Goal: Information Seeking & Learning: Check status

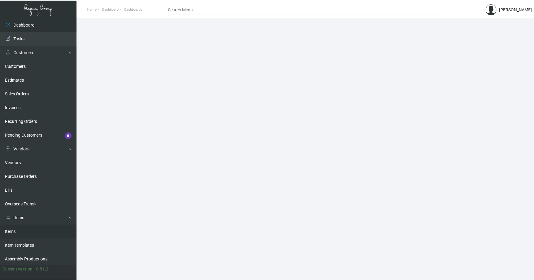
drag, startPoint x: 12, startPoint y: 230, endPoint x: 43, endPoint y: 202, distance: 42.2
click at [12, 229] on link "Items" at bounding box center [38, 232] width 76 height 14
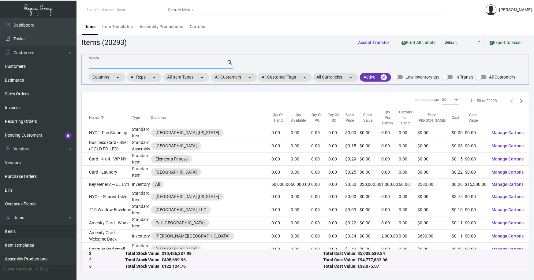
click at [157, 62] on input "Search" at bounding box center [158, 64] width 138 height 5
type input "quin d"
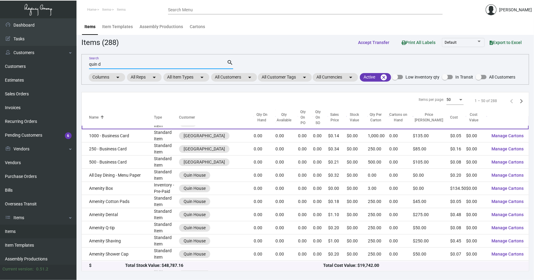
scroll to position [55, 0]
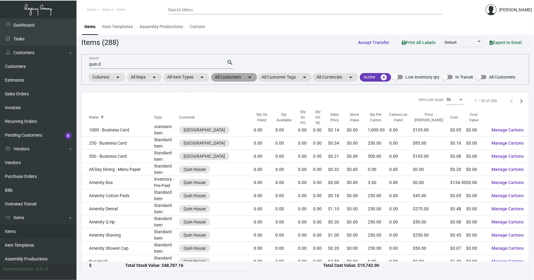
click at [231, 76] on mat-chip "All Customers arrow_drop_down" at bounding box center [234, 77] width 46 height 9
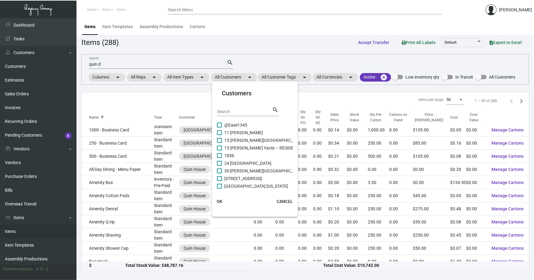
click at [234, 114] on div "Search" at bounding box center [244, 111] width 55 height 9
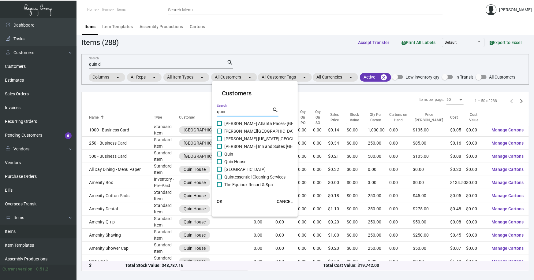
type input "quin"
click at [241, 153] on mat-checkbox "Quin" at bounding box center [290, 154] width 146 height 8
click at [228, 153] on span "Quin" at bounding box center [228, 153] width 9 height 7
click at [219, 157] on input "Quin" at bounding box center [219, 157] width 0 height 0
checkbox input "true"
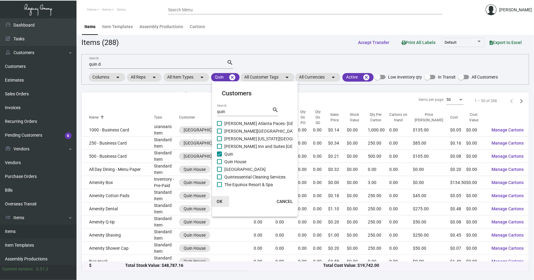
click at [217, 199] on span "OK" at bounding box center [219, 201] width 6 height 5
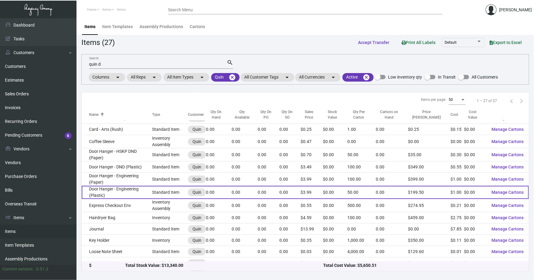
scroll to position [50, 0]
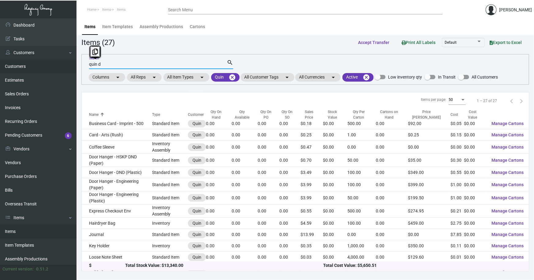
drag, startPoint x: 108, startPoint y: 64, endPoint x: 51, endPoint y: 63, distance: 56.3
click at [54, 64] on div "Dashboard Dashboard Tasks Customers Customers Estimates Sales Orders Invoices R…" at bounding box center [267, 149] width 534 height 262
type input "door"
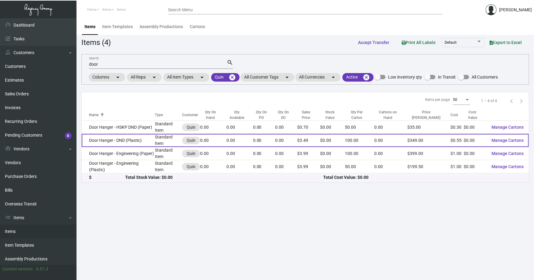
click at [113, 136] on td "Door Hanger - DND (Plastic)" at bounding box center [118, 140] width 73 height 13
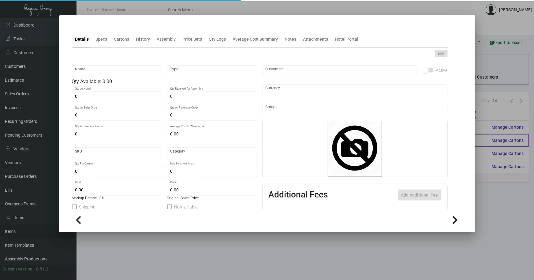
type input "Door Hanger - DND (Plastic)"
type input "Standard Item"
type input "$ 0.00"
type input "Overseas"
type input "100"
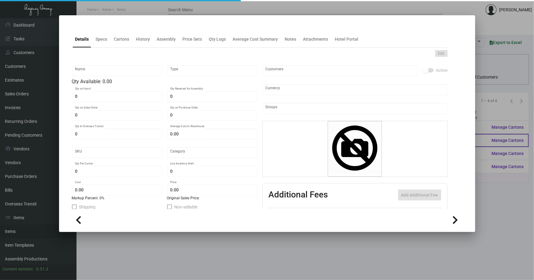
type input "$ 0.55"
type input "$ 3.49"
checkbox input "true"
type input "United States Dollar $"
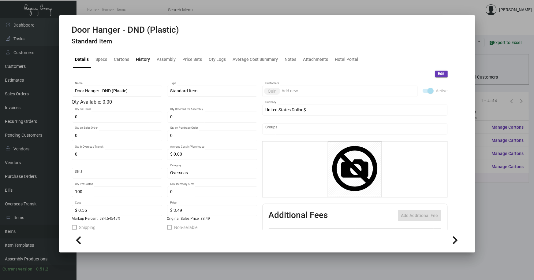
click at [143, 60] on div "History" at bounding box center [143, 59] width 14 height 6
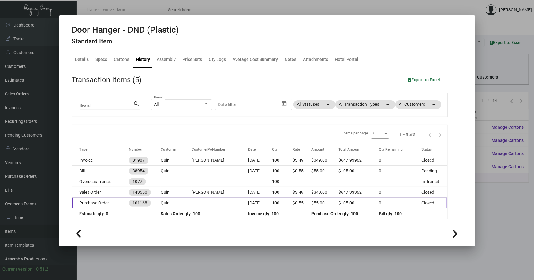
click at [196, 203] on td at bounding box center [219, 203] width 57 height 11
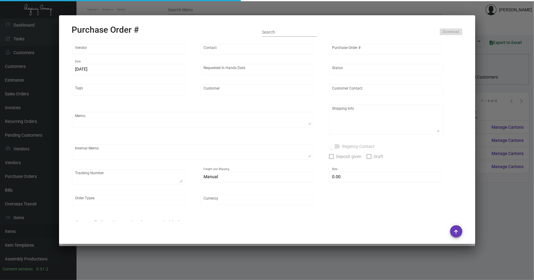
type input "CHENGDU MIND IOT TECHNOLOGY"
type input "[PERSON_NAME]"
type input "101168"
type input "[DATE]"
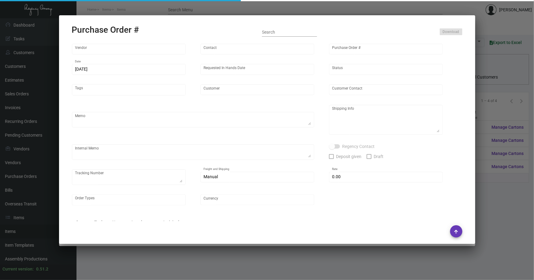
type input "Quin"
type textarea "Air to [GEOGRAPHIC_DATA]"
type textarea "Regency Group NJ - [PERSON_NAME] [STREET_ADDRESS]"
type textarea "8.74"
checkbox input "true"
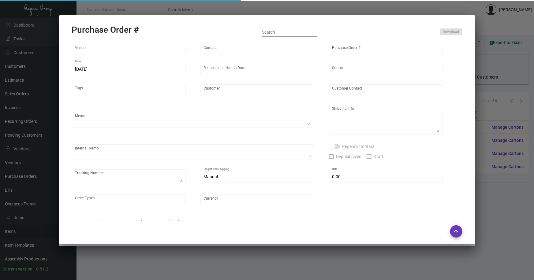
type input "$ 0.00"
type input "United States Dollar $"
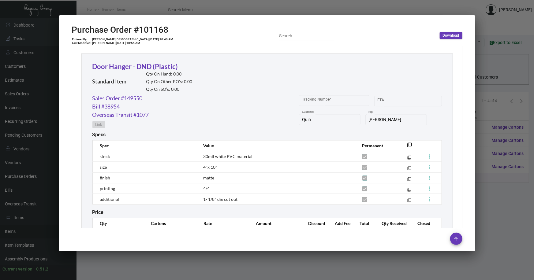
scroll to position [528, 0]
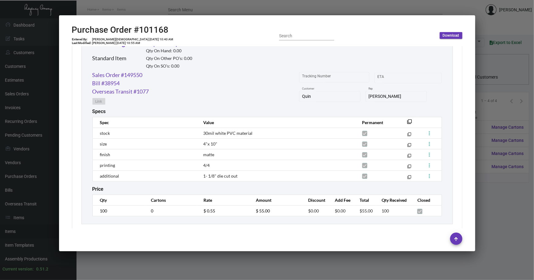
click at [266, 191] on div at bounding box center [267, 140] width 534 height 280
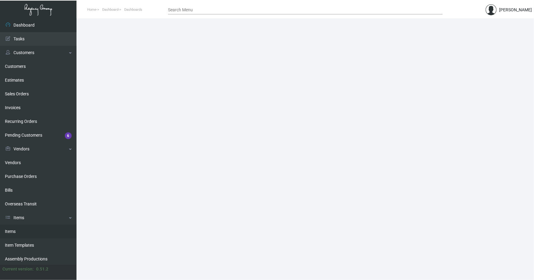
drag, startPoint x: 10, startPoint y: 232, endPoint x: 71, endPoint y: 183, distance: 77.7
click at [10, 231] on link "Items" at bounding box center [38, 232] width 76 height 14
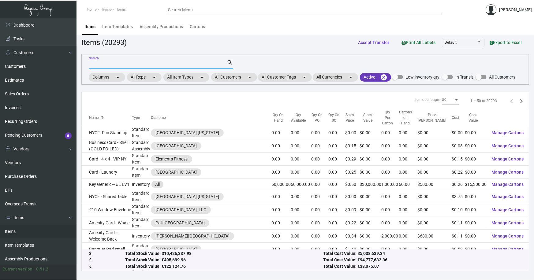
click at [122, 65] on input "Search" at bounding box center [158, 64] width 138 height 5
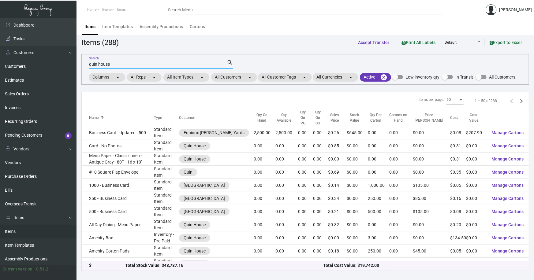
type input "quin house"
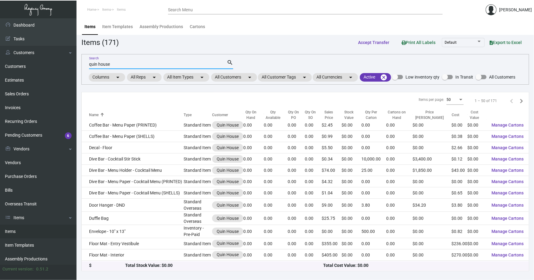
scroll to position [445, 0]
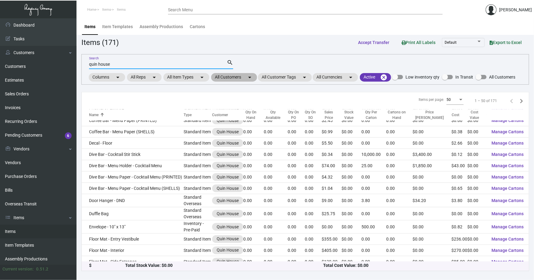
click at [234, 74] on mat-chip "All Customers arrow_drop_down" at bounding box center [234, 77] width 46 height 9
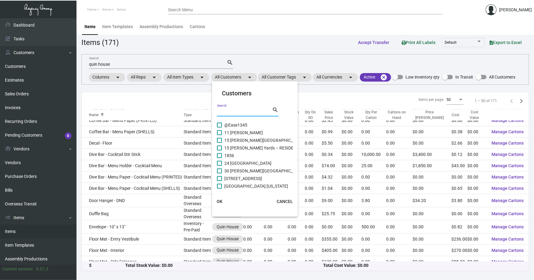
drag, startPoint x: 238, startPoint y: 113, endPoint x: 235, endPoint y: 110, distance: 4.8
click at [237, 112] on input "Search" at bounding box center [244, 111] width 55 height 5
type input "quin"
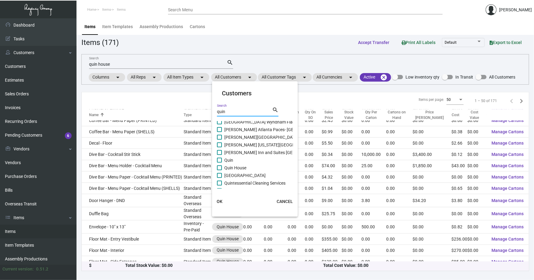
scroll to position [297, 0]
click at [231, 154] on span "Quin" at bounding box center [228, 153] width 9 height 7
click at [219, 157] on input "Quin" at bounding box center [219, 157] width 0 height 0
checkbox input "true"
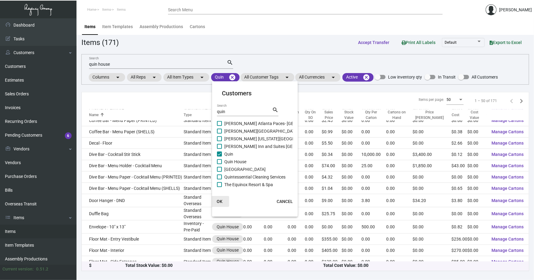
click at [220, 200] on span "OK" at bounding box center [219, 201] width 6 height 5
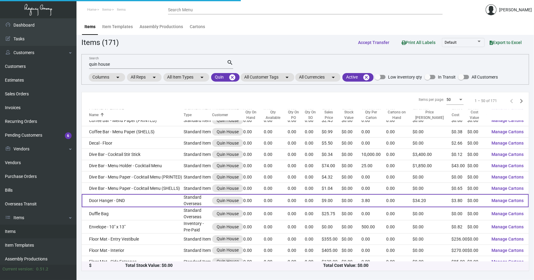
scroll to position [0, 0]
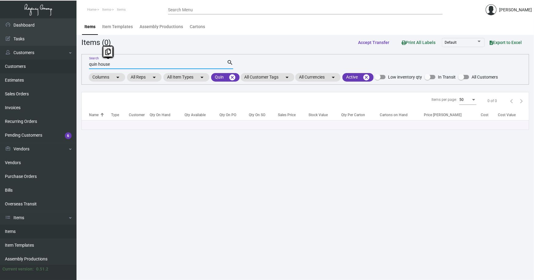
drag, startPoint x: 113, startPoint y: 65, endPoint x: 39, endPoint y: 69, distance: 74.1
click at [39, 69] on div "Dashboard Dashboard Tasks Customers Customers Estimates Sales Orders Invoices R…" at bounding box center [267, 149] width 534 height 262
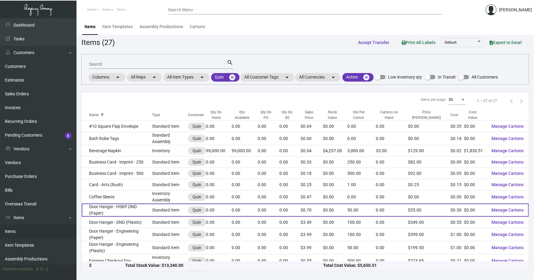
click at [110, 208] on td "Door Hanger - HSKP DND (Paper)" at bounding box center [117, 210] width 70 height 13
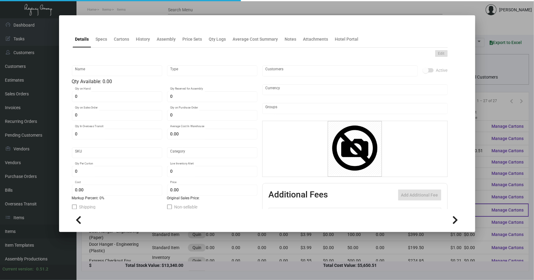
type input "Door Hanger - HSKP DND (Paper)"
type input "Standard Item"
type input "$ 1.00"
type input "Standard"
type input "50"
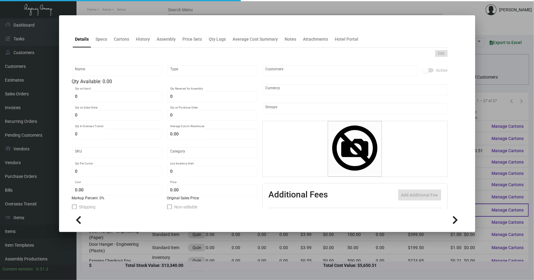
type input "$ 0.30062"
type input "$ 0.70"
checkbox input "true"
type input "United States Dollar $"
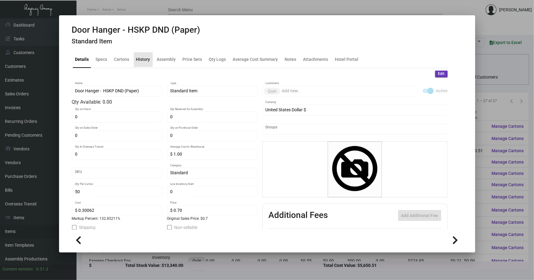
click at [137, 60] on div "History" at bounding box center [143, 59] width 14 height 6
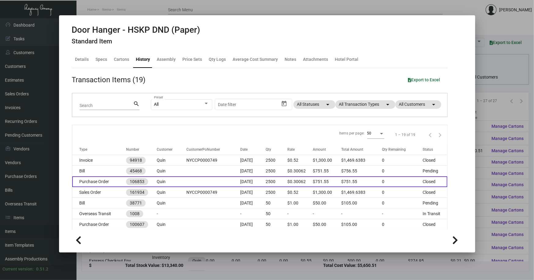
click at [205, 180] on td at bounding box center [213, 181] width 54 height 11
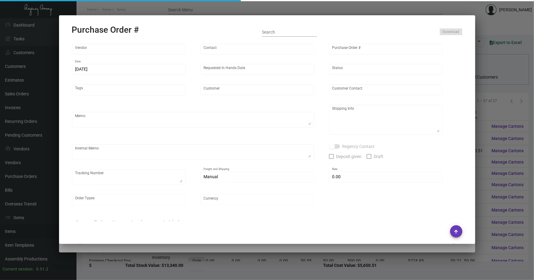
type input "Team Concept"
type input "Branden Harris"
type input "106853"
type input "8/13/2024"
type input "8/28/2024"
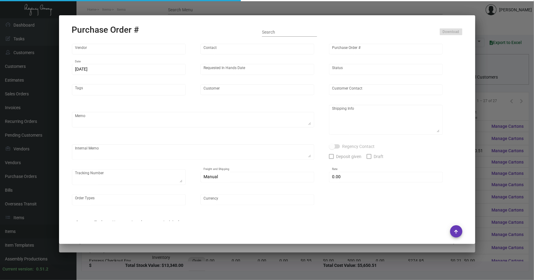
type input "Quin"
type input "Charito Del Rosario"
type textarea "Reorder - Purchase Order #98582 / Please reach out to SH for UPS labels. Quote#…"
type textarea "Quin - Charito Del Rosario 101 West 57th Street New York, NY, 10019 US"
type input "$ 0.00"
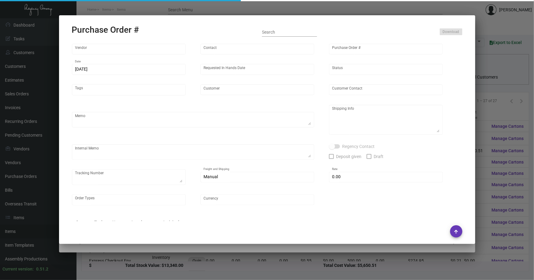
type input "United States Dollar $"
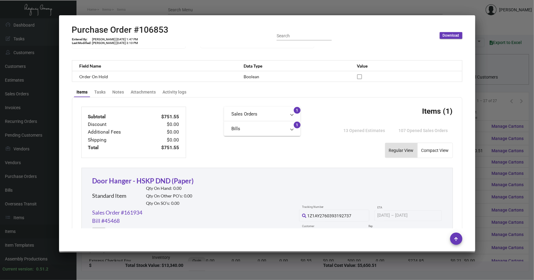
scroll to position [115, 0]
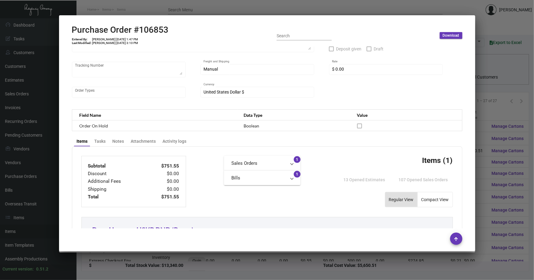
click at [487, 112] on div at bounding box center [267, 140] width 534 height 280
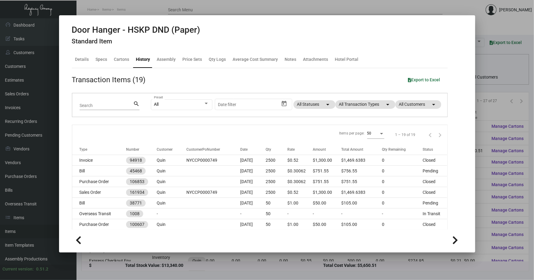
click at [487, 112] on div at bounding box center [267, 140] width 534 height 280
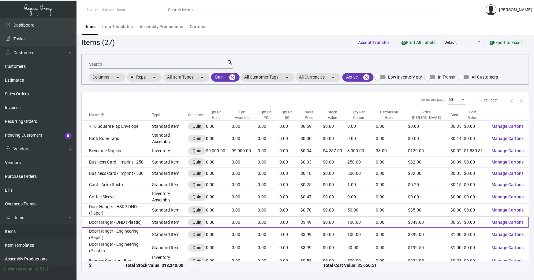
click at [140, 220] on td "Door Hanger - DND (Plastic)" at bounding box center [117, 222] width 70 height 11
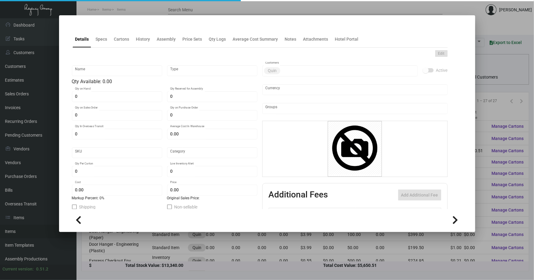
type input "Door Hanger - DND (Plastic)"
type input "Standard Item"
type input "$ 0.00"
type input "Overseas"
type input "100"
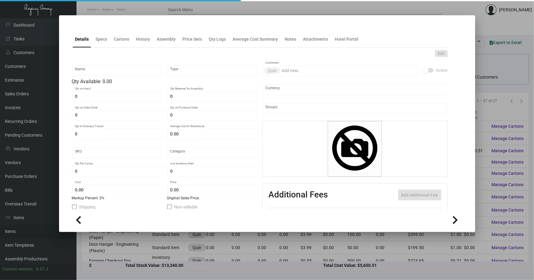
type input "$ 0.55"
type input "$ 3.49"
checkbox input "true"
type input "United States Dollar $"
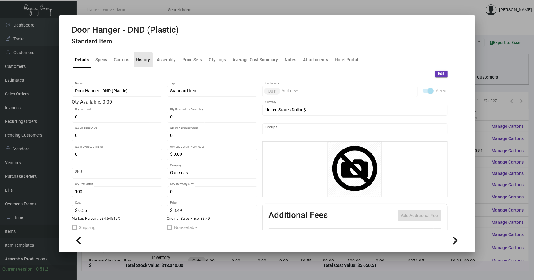
click at [142, 60] on div "History" at bounding box center [143, 59] width 14 height 6
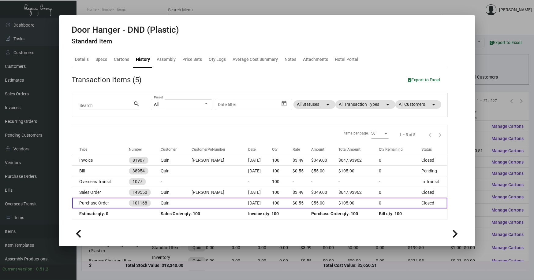
click at [221, 203] on td at bounding box center [219, 203] width 57 height 11
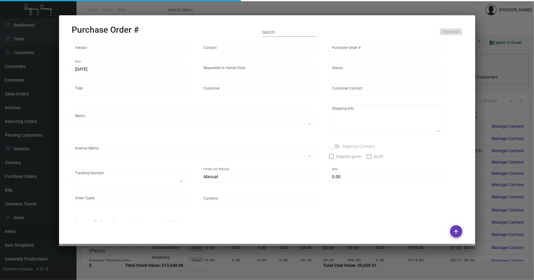
type input "CHENGDU MIND IOT TECHNOLOGY"
type input "[PERSON_NAME]"
type input "101168"
type input "[DATE]"
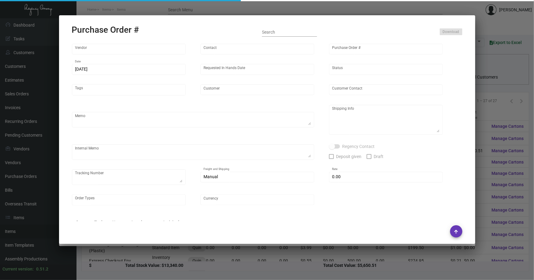
type input "Quin"
type textarea "Air to [GEOGRAPHIC_DATA]"
type textarea "Regency Group NJ - [PERSON_NAME] [STREET_ADDRESS]"
type textarea "8.74"
checkbox input "true"
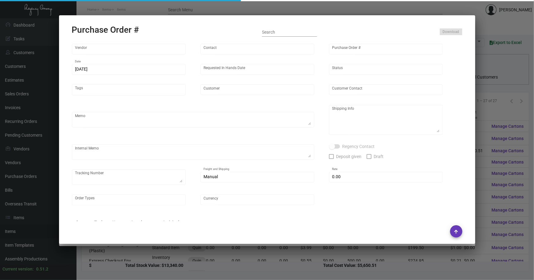
type input "$ 0.00"
type input "United States Dollar $"
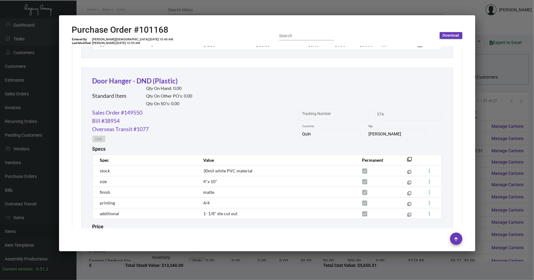
scroll to position [396, 0]
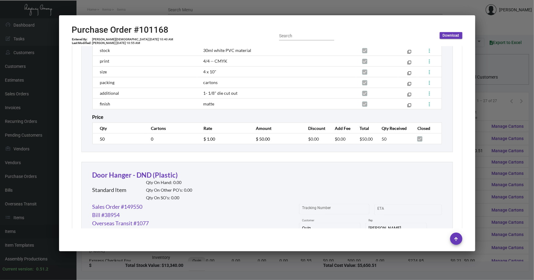
click at [490, 104] on div at bounding box center [267, 140] width 534 height 280
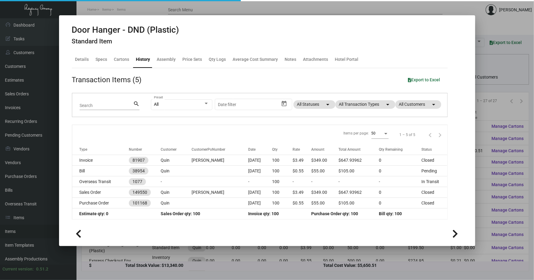
click at [490, 104] on div at bounding box center [267, 140] width 534 height 280
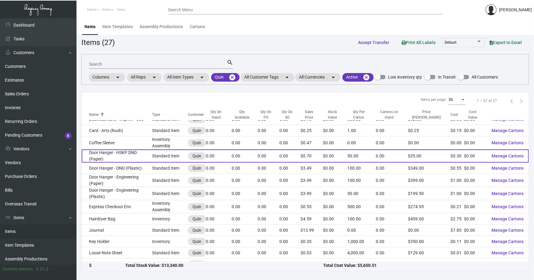
scroll to position [55, 0]
